Goal: Task Accomplishment & Management: Check status

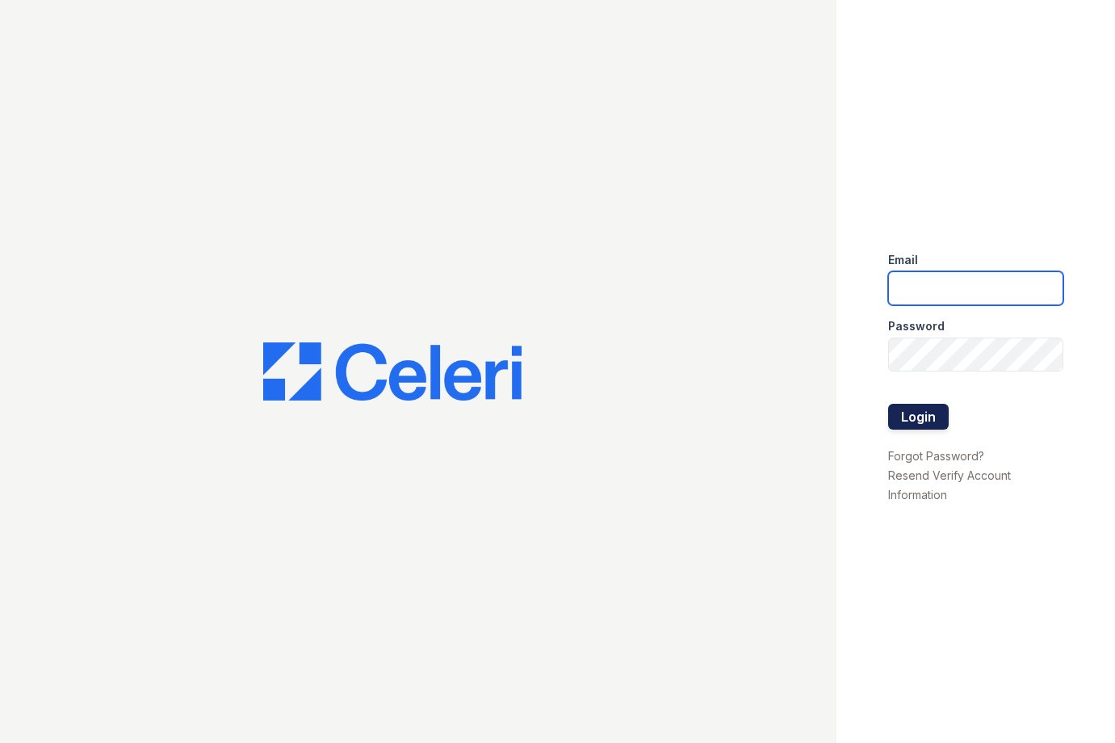
type input "jadastallings@spmlv.com"
click at [918, 421] on button "Login" at bounding box center [918, 417] width 61 height 26
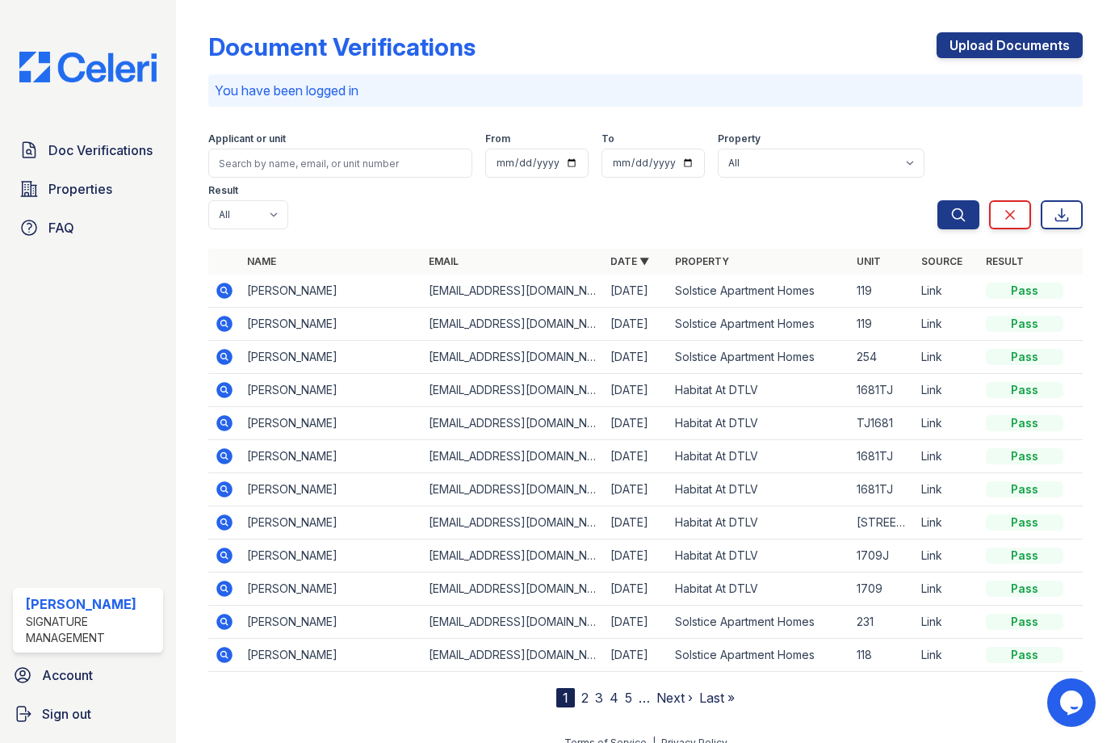
click at [226, 329] on icon at bounding box center [224, 324] width 16 height 16
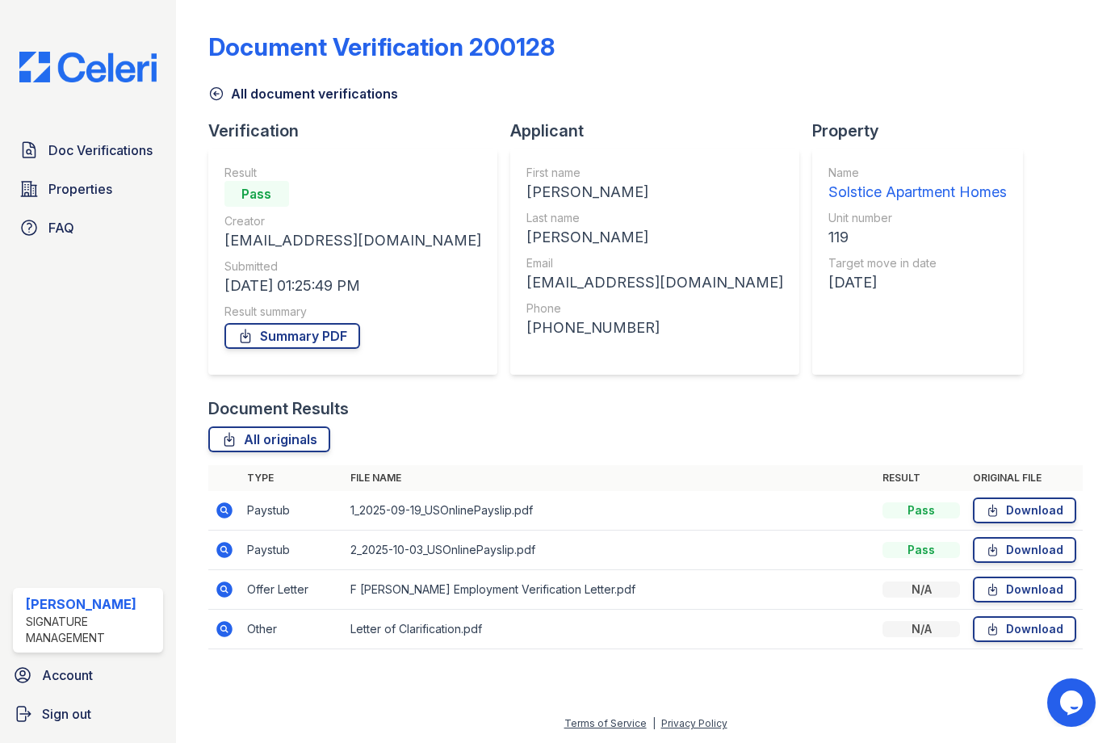
click at [225, 585] on icon at bounding box center [224, 590] width 16 height 16
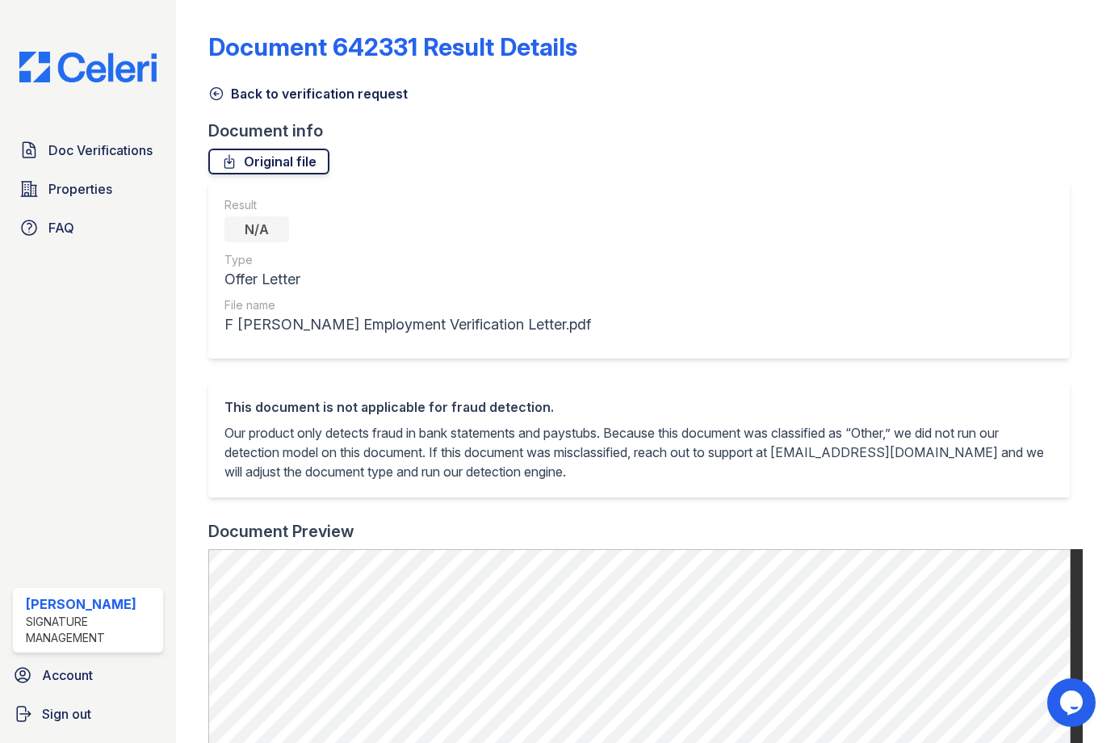
click at [279, 167] on link "Original file" at bounding box center [268, 162] width 121 height 26
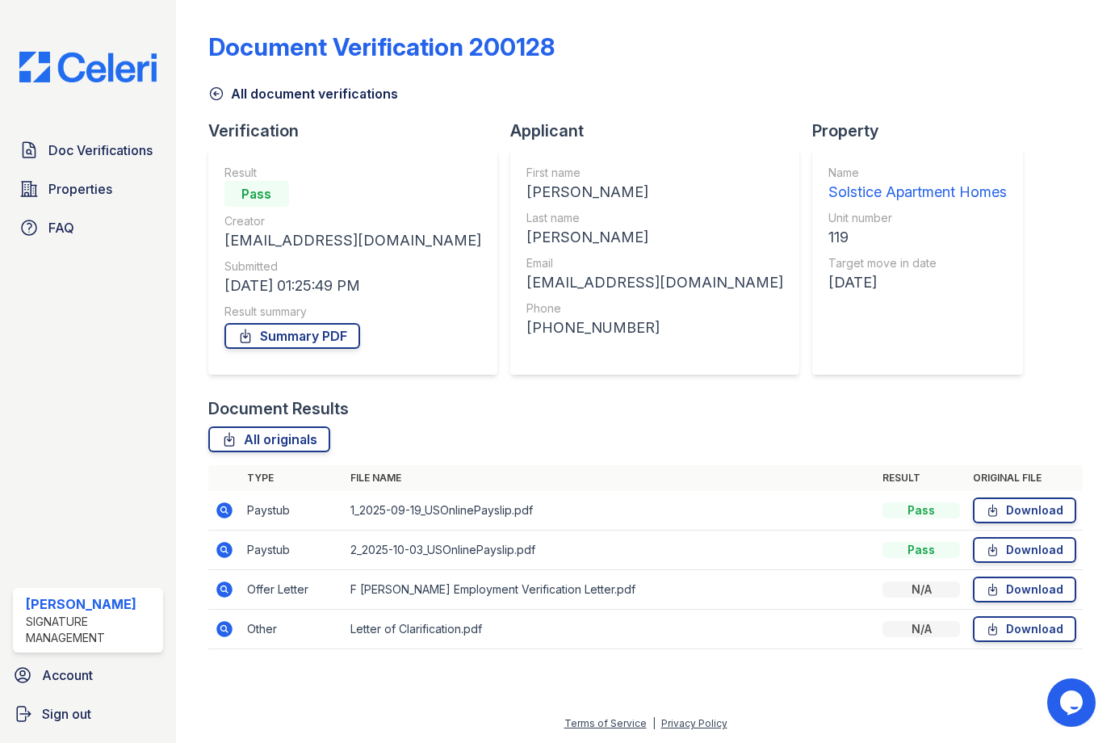
click at [226, 628] on icon at bounding box center [224, 628] width 19 height 19
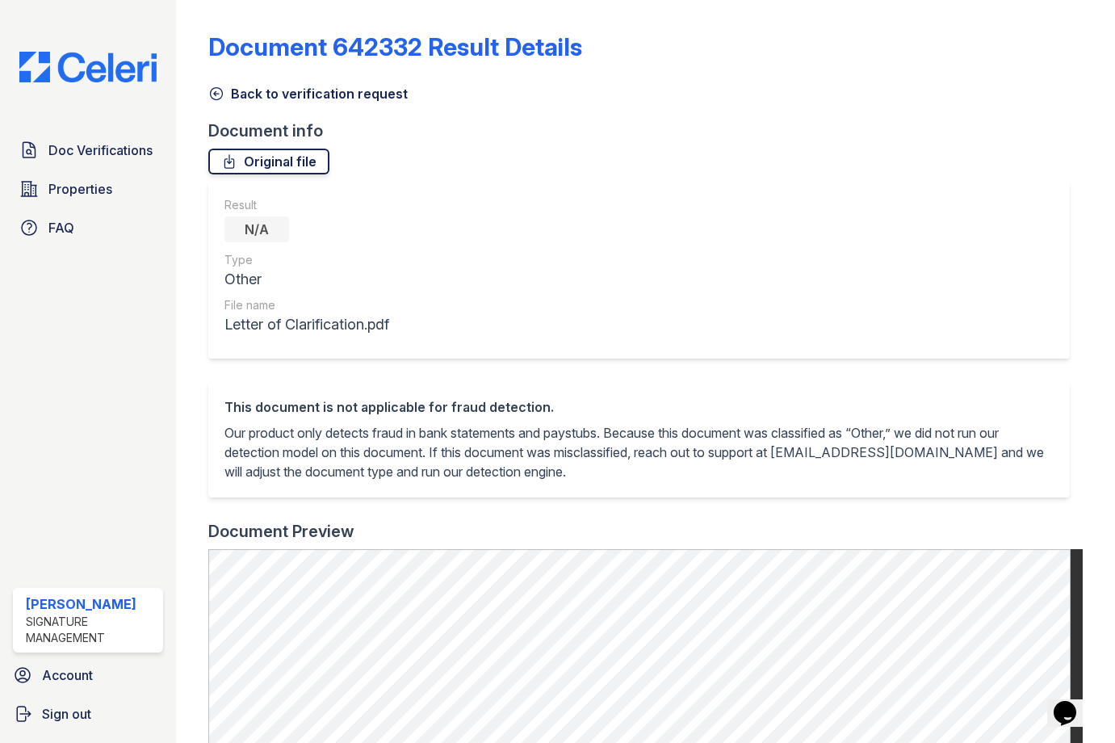
click at [288, 153] on link "Original file" at bounding box center [268, 162] width 121 height 26
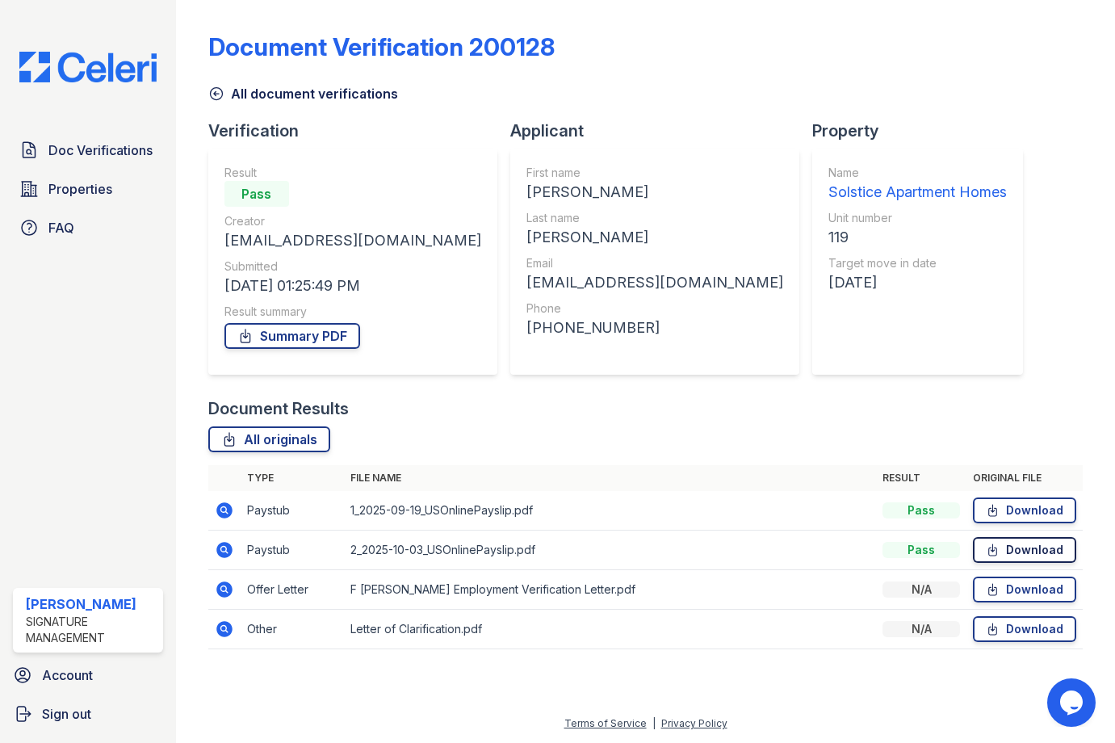
click at [1005, 547] on link "Download" at bounding box center [1024, 550] width 103 height 26
click at [1035, 519] on link "Download" at bounding box center [1024, 511] width 103 height 26
click at [353, 336] on link "Summary PDF" at bounding box center [293, 336] width 136 height 26
